Goal: Check status: Check status

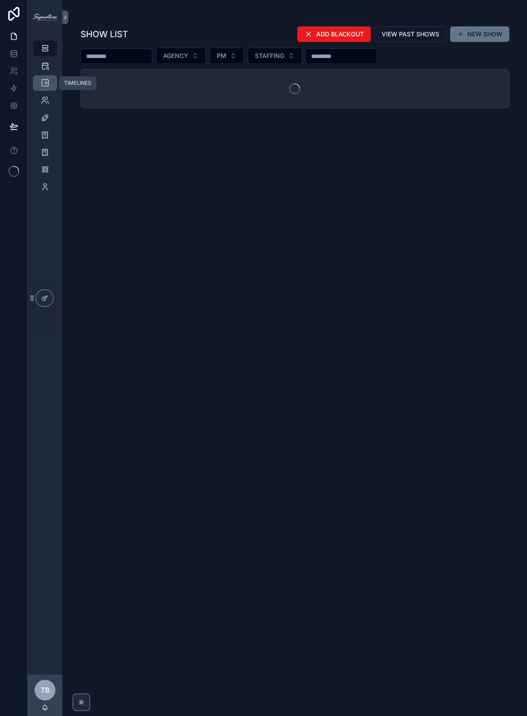
click at [49, 83] on div "TIMELINES" at bounding box center [45, 83] width 14 height 14
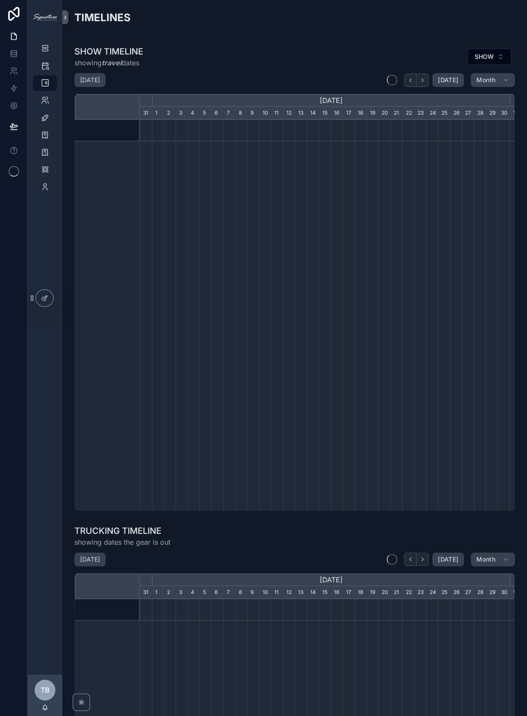
scroll to position [0, 369]
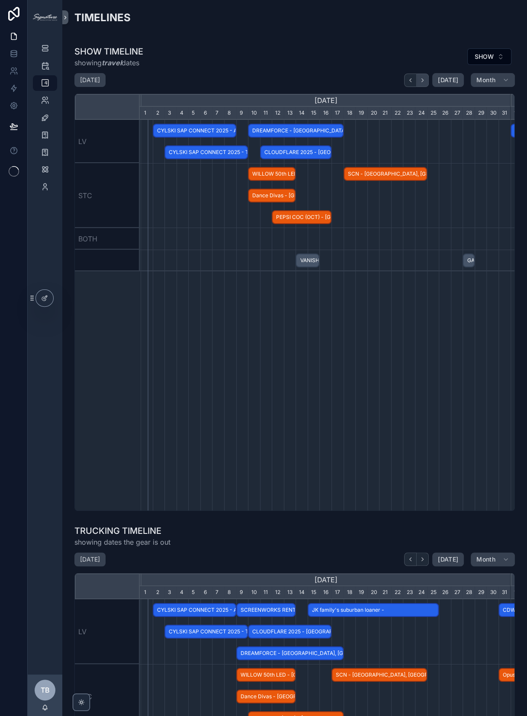
click at [422, 82] on button "scrollable content" at bounding box center [422, 80] width 12 height 13
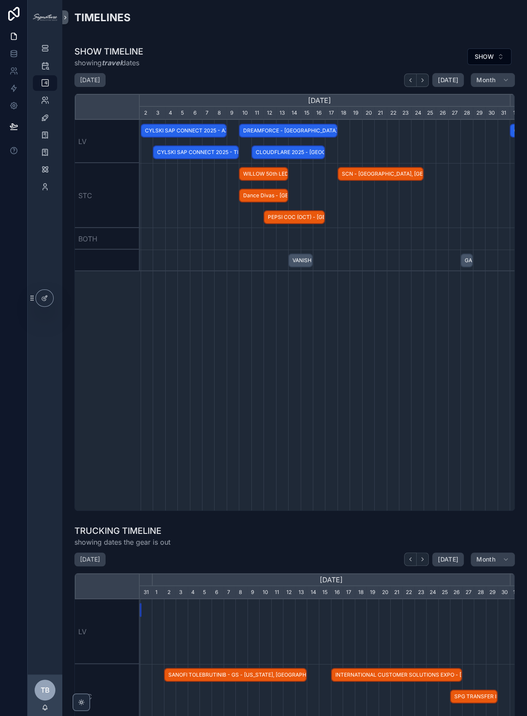
scroll to position [0, 369]
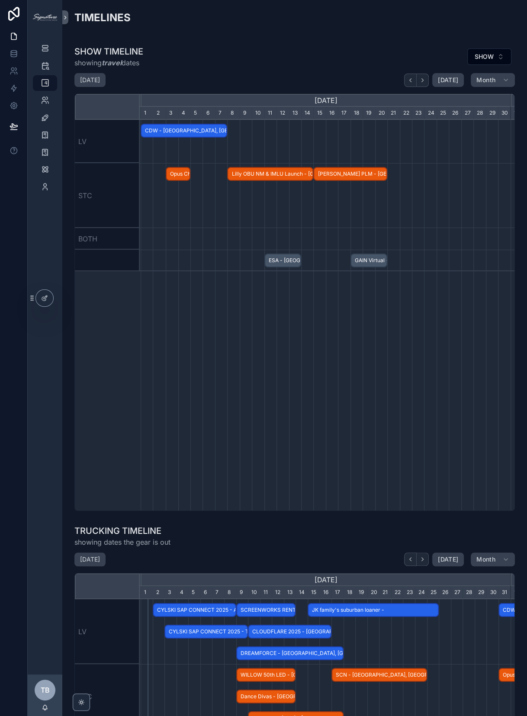
click at [422, 82] on button "scrollable content" at bounding box center [422, 80] width 12 height 13
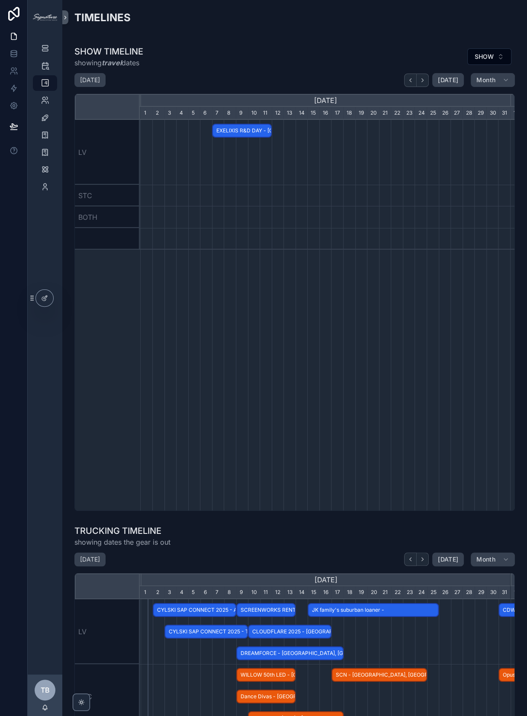
click at [422, 82] on button "scrollable content" at bounding box center [422, 80] width 12 height 13
